Goal: Information Seeking & Learning: Learn about a topic

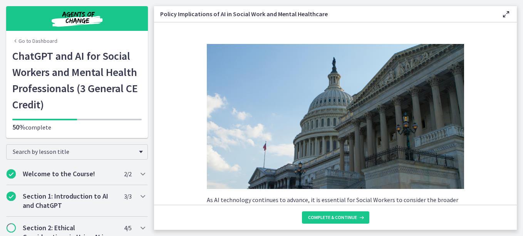
scroll to position [693, 0]
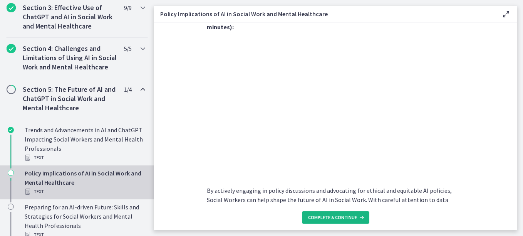
click at [333, 214] on span "Complete & continue" at bounding box center [332, 217] width 49 height 6
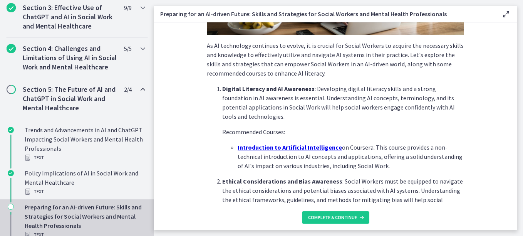
scroll to position [193, 0]
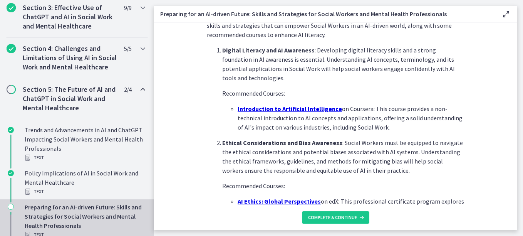
click at [281, 109] on u "Introduction to Artificial Intelligence" at bounding box center [290, 109] width 104 height 8
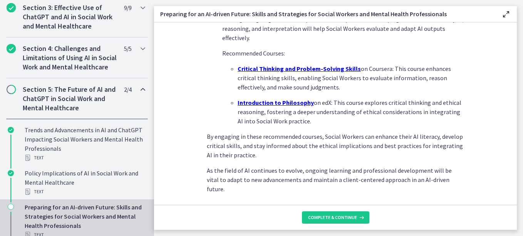
scroll to position [594, 0]
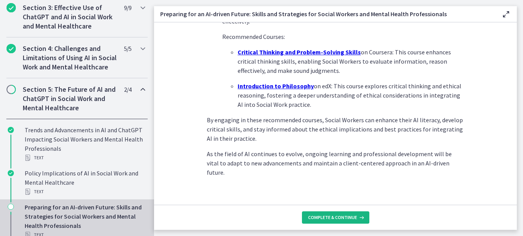
click at [334, 221] on button "Complete & continue" at bounding box center [335, 217] width 67 height 12
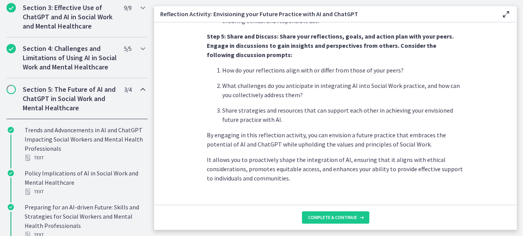
scroll to position [699, 0]
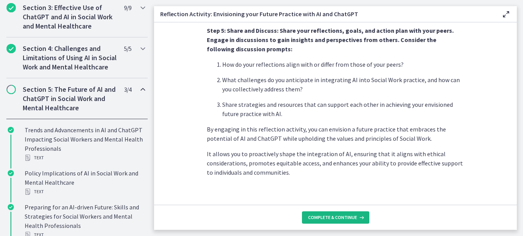
click at [332, 220] on span "Complete & continue" at bounding box center [332, 217] width 49 height 6
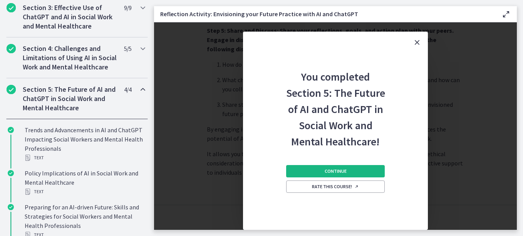
click at [335, 172] on span "Continue" at bounding box center [336, 171] width 22 height 6
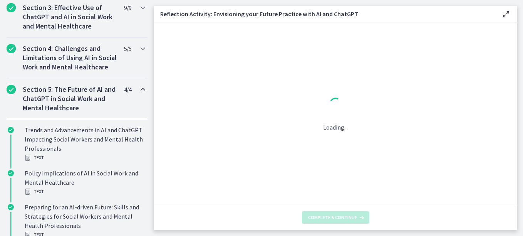
scroll to position [0, 0]
